Goal: Task Accomplishment & Management: Manage account settings

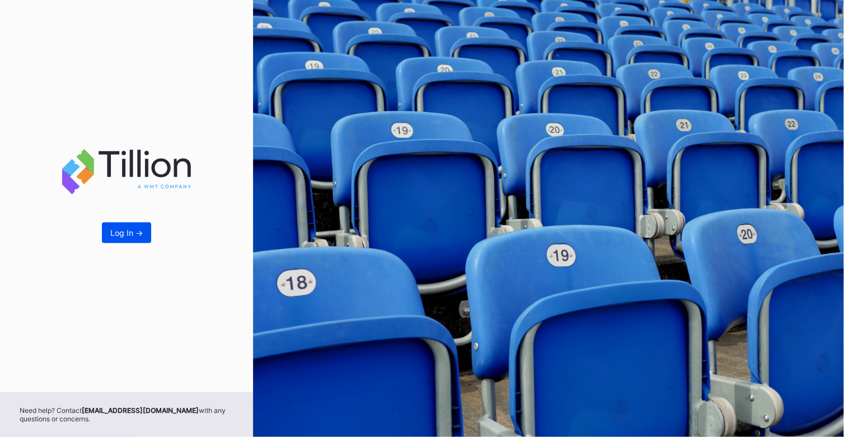
click at [136, 226] on button "Log In ->" at bounding box center [126, 232] width 49 height 21
click at [119, 234] on div "Log In ->" at bounding box center [126, 233] width 33 height 10
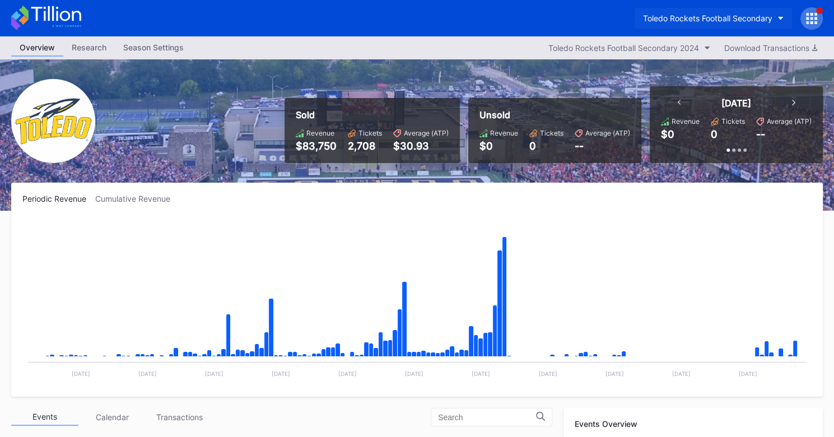
click at [749, 25] on button "Toledo Rockets Football Secondary" at bounding box center [713, 18] width 157 height 21
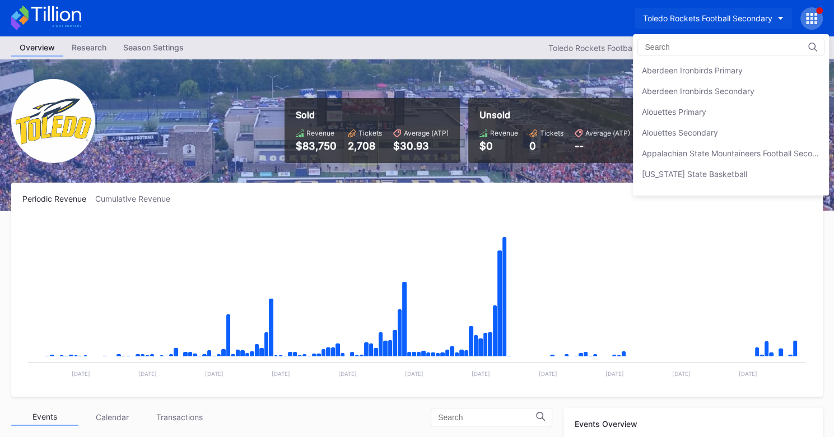
scroll to position [3616, 0]
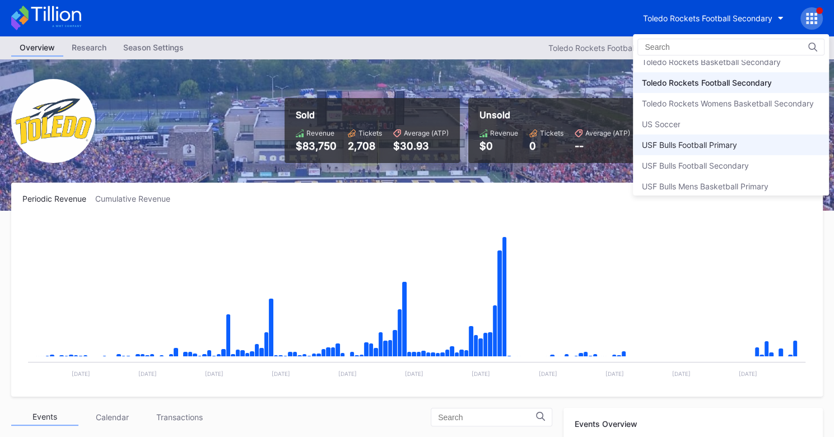
click at [714, 140] on div "USF Bulls Football Primary" at bounding box center [689, 145] width 95 height 10
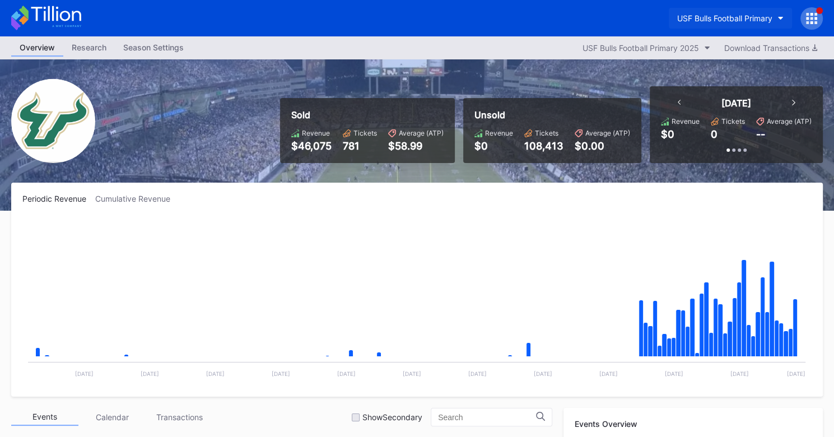
click at [757, 20] on div "USF Bulls Football Primary" at bounding box center [724, 18] width 95 height 10
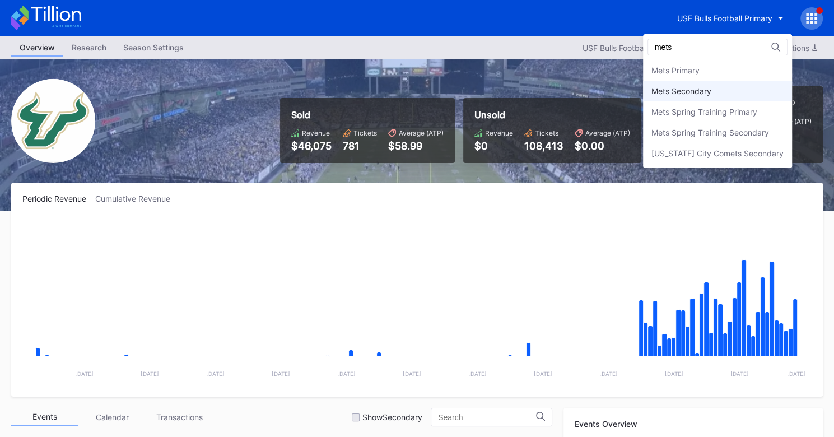
type input "mets"
click at [694, 86] on div "Mets Secondary" at bounding box center [682, 91] width 60 height 10
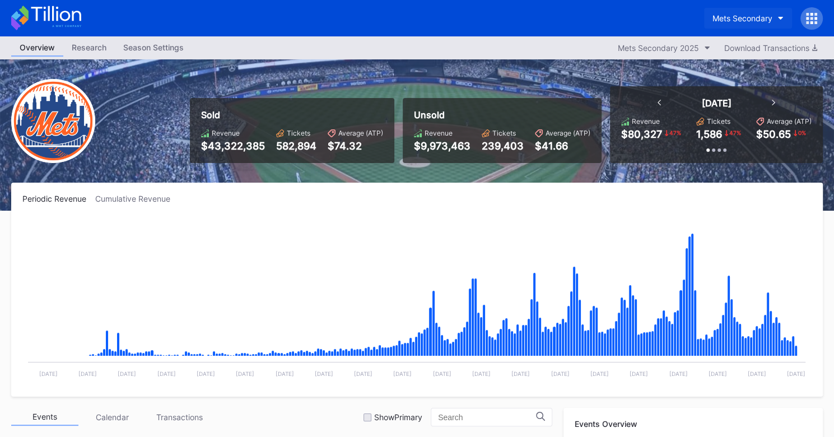
click at [771, 18] on div "Mets Secondary" at bounding box center [743, 18] width 60 height 10
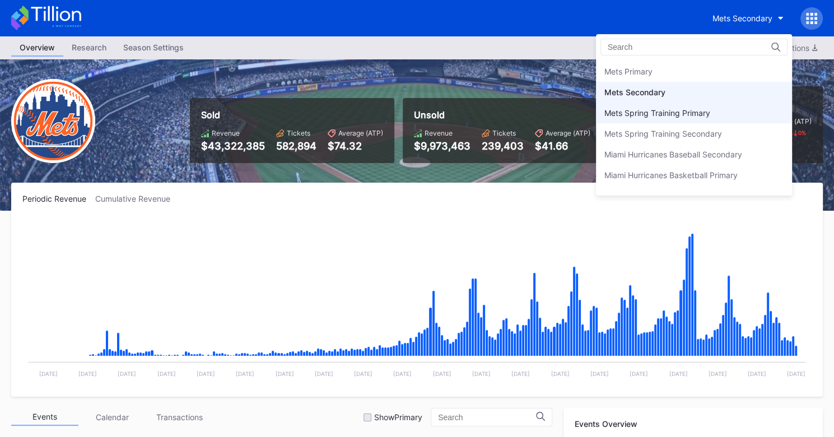
scroll to position [1740, 0]
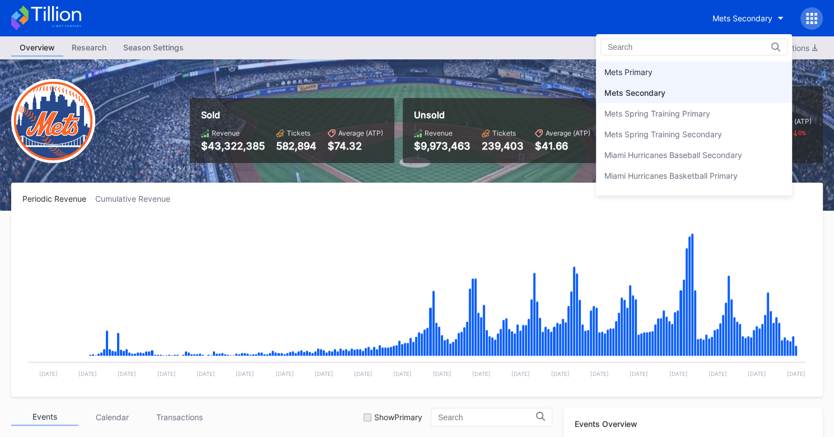
click at [642, 69] on div "Mets Primary" at bounding box center [629, 72] width 48 height 10
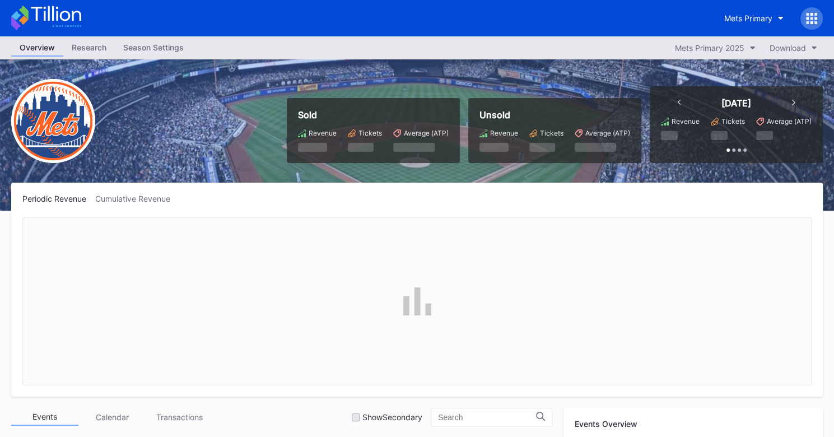
scroll to position [2149, 0]
click at [157, 45] on div "Season Settings" at bounding box center [153, 47] width 77 height 16
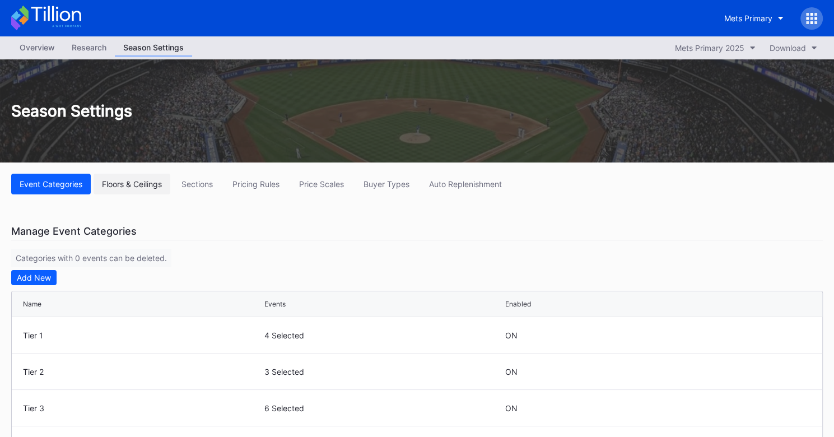
click at [109, 183] on div "Floors & Ceilings" at bounding box center [132, 184] width 60 height 10
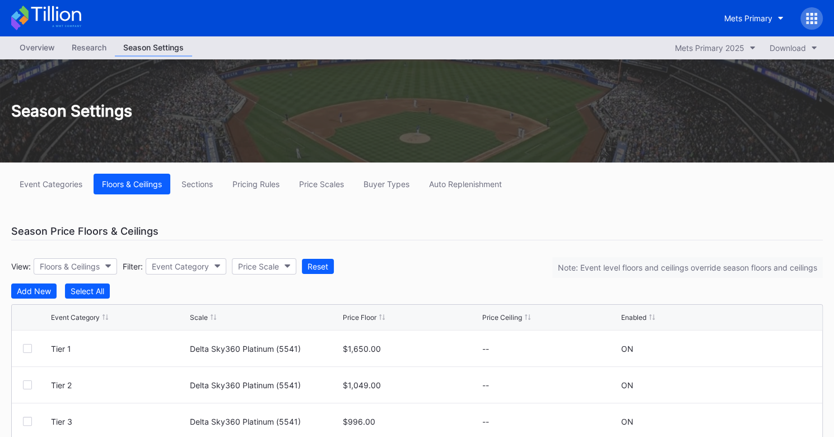
click at [40, 43] on div "Overview" at bounding box center [37, 47] width 52 height 16
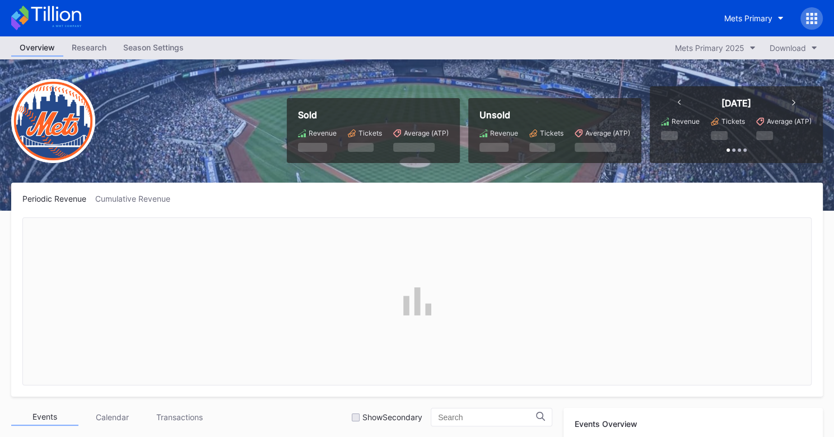
scroll to position [2149, 0]
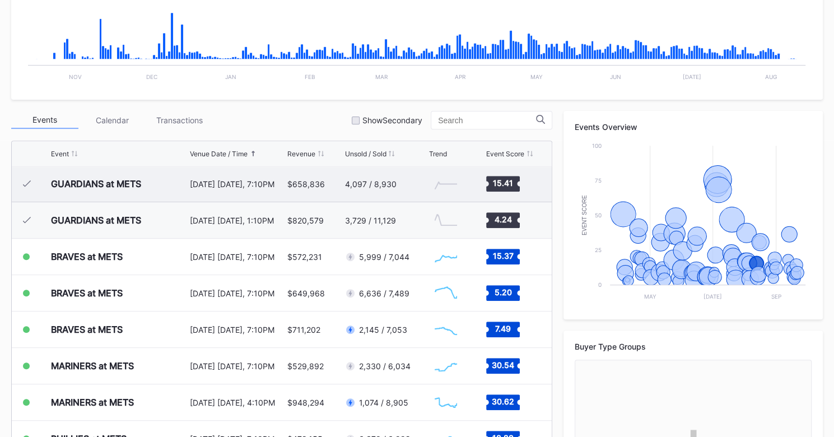
scroll to position [2066, 0]
